Goal: Information Seeking & Learning: Find specific fact

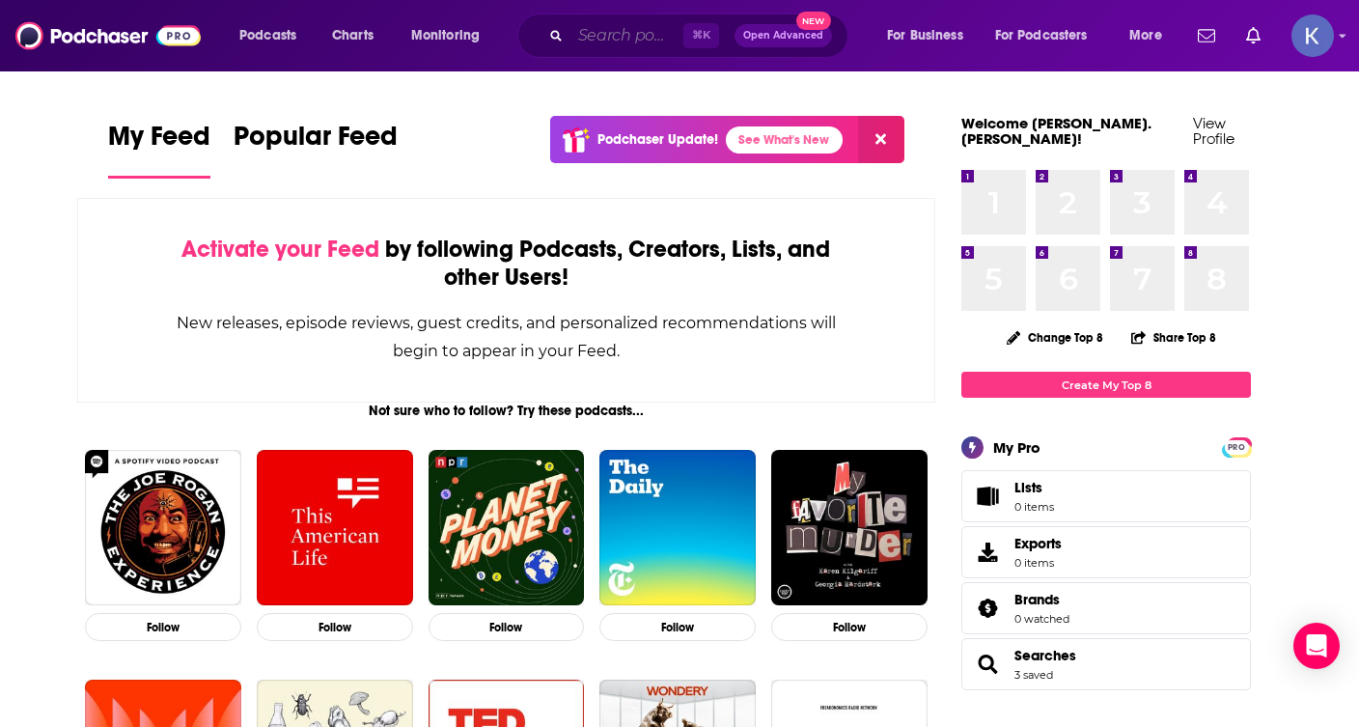
click at [574, 36] on input "Search podcasts, credits, & more..." at bounding box center [626, 35] width 113 height 31
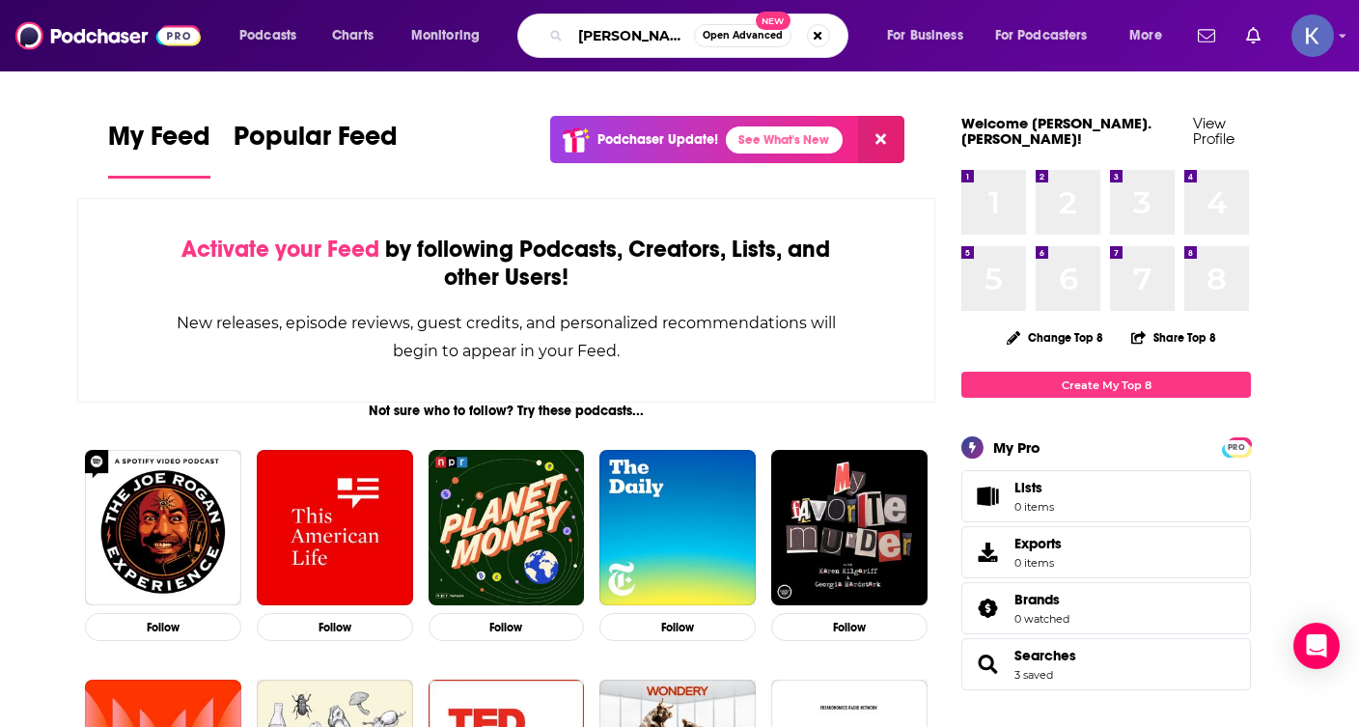
type input "[PERSON_NAME]"
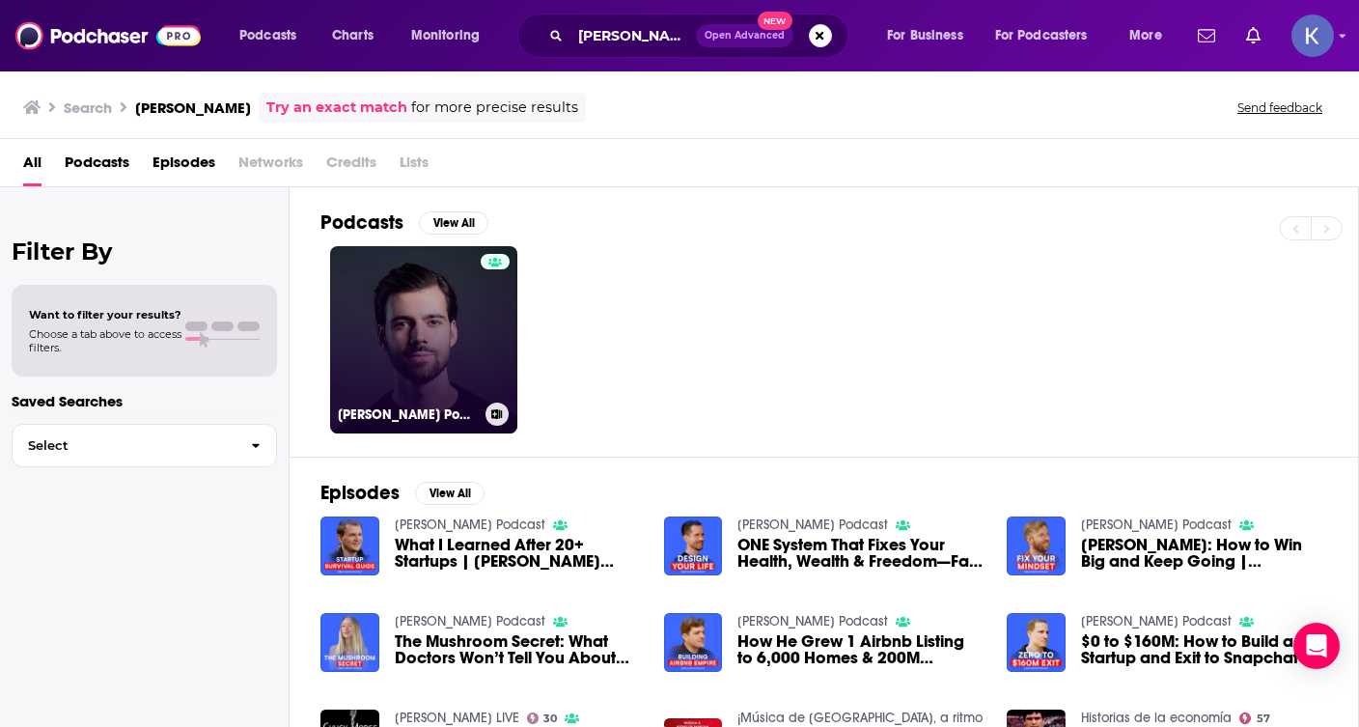
click at [414, 416] on h3 "[PERSON_NAME] Podcast" at bounding box center [408, 414] width 140 height 16
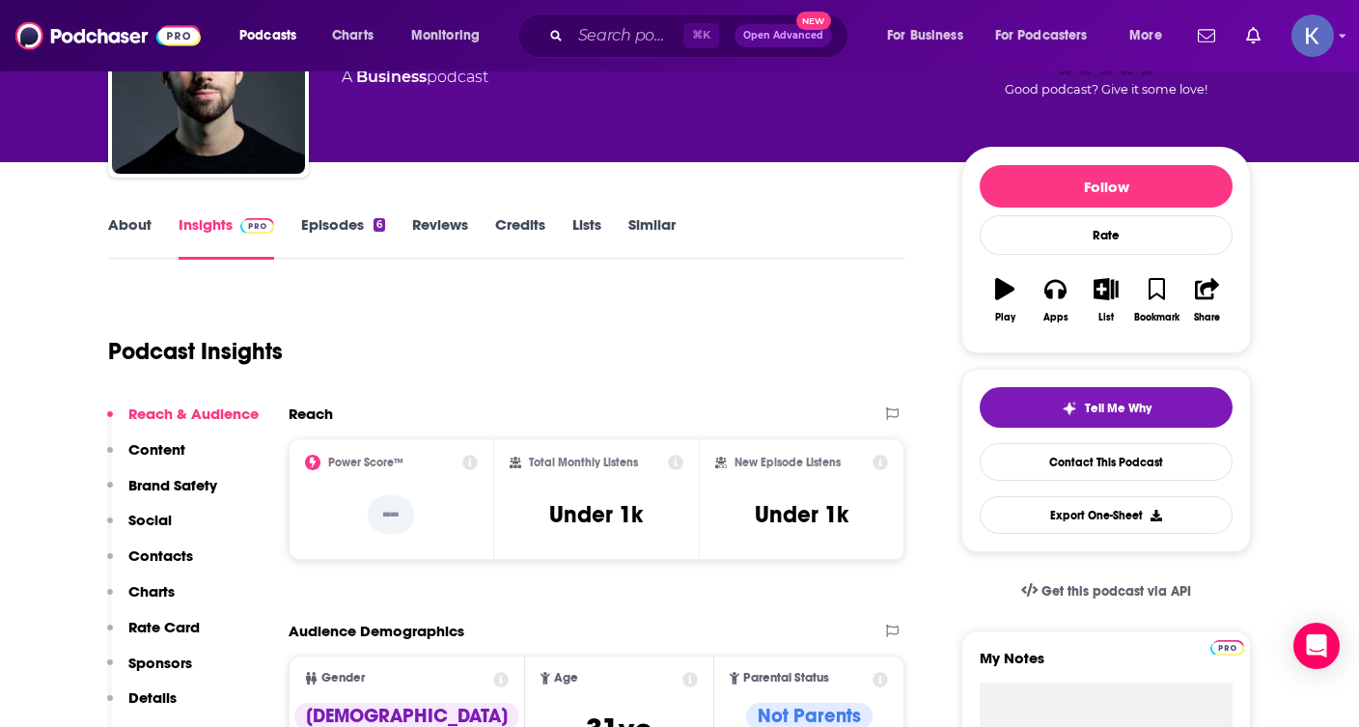
scroll to position [167, 0]
